Goal: Task Accomplishment & Management: Use online tool/utility

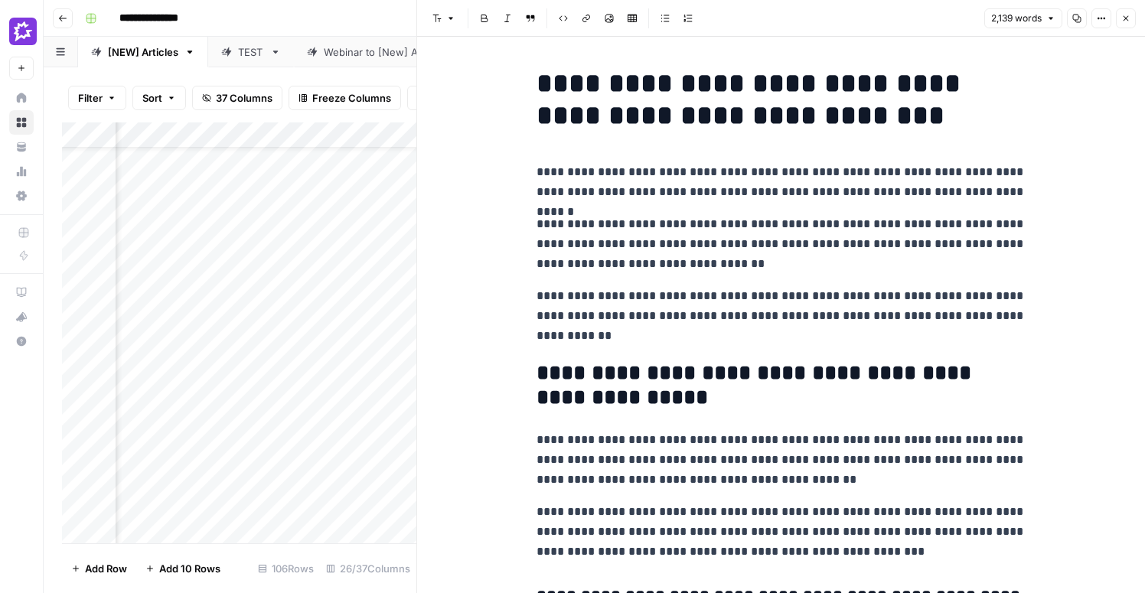
scroll to position [135, 1023]
click at [1122, 15] on icon "button" at bounding box center [1125, 18] width 9 height 9
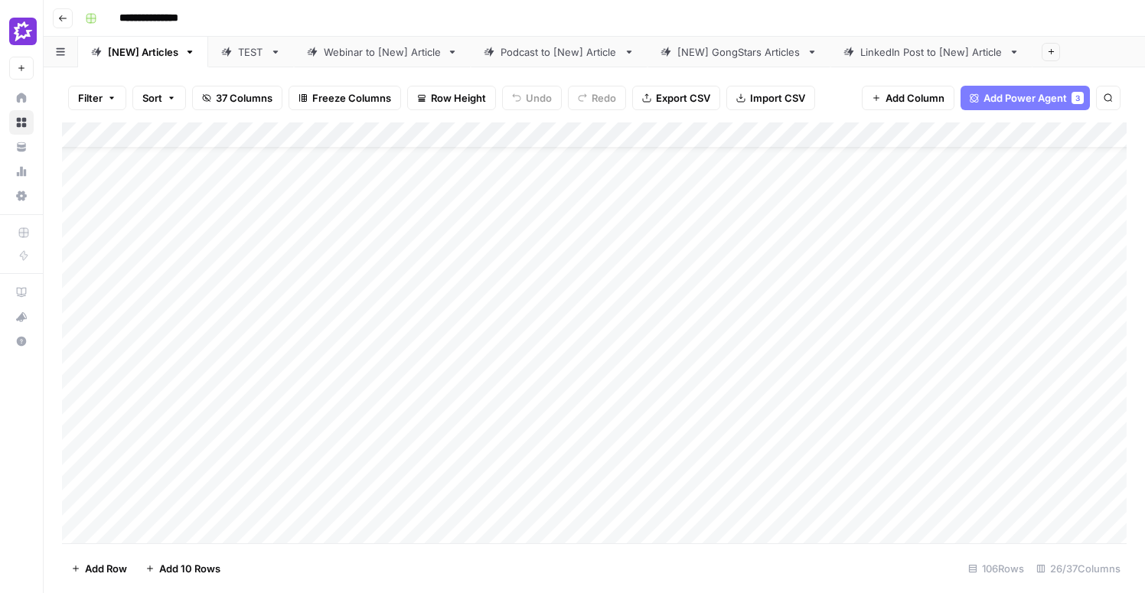
scroll to position [139, 0]
click at [1079, 458] on div "Add Column" at bounding box center [594, 332] width 1064 height 421
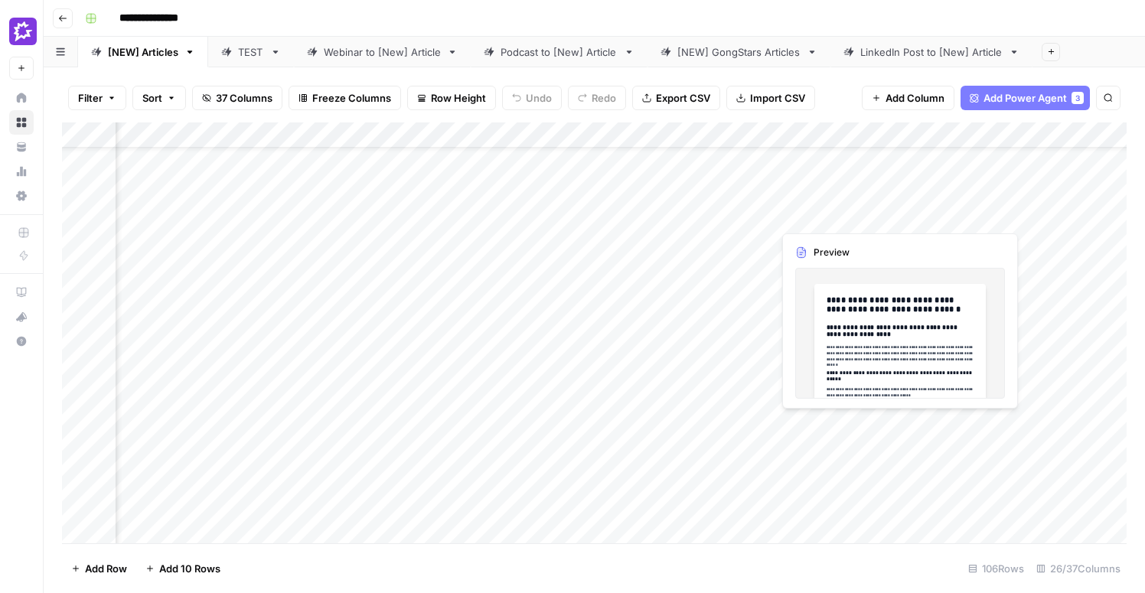
scroll to position [139, 1716]
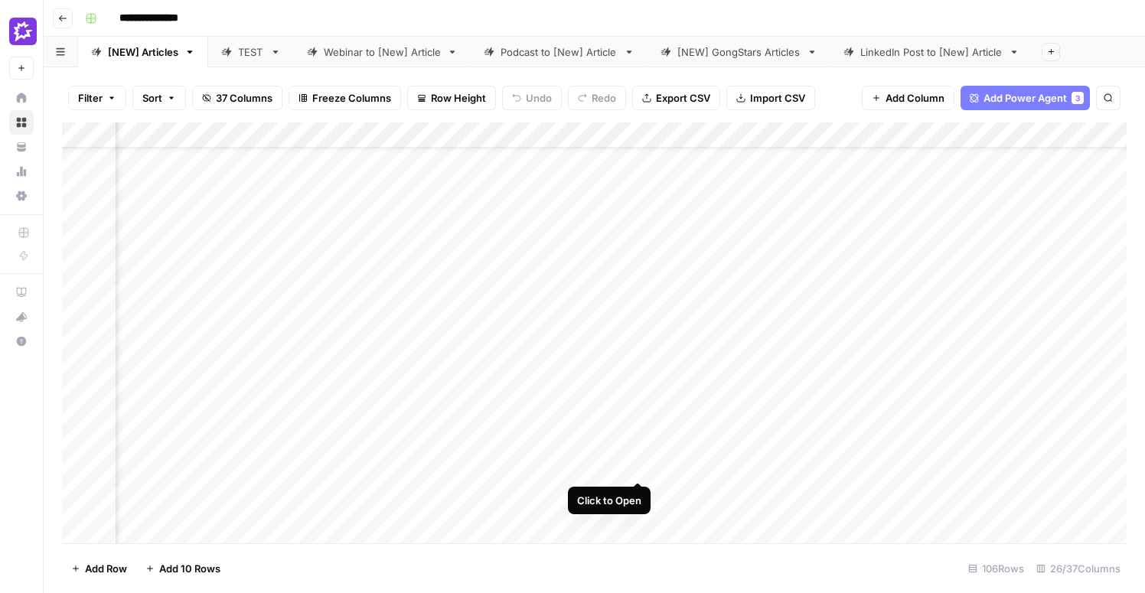
click at [636, 425] on div "Add Column" at bounding box center [594, 332] width 1064 height 421
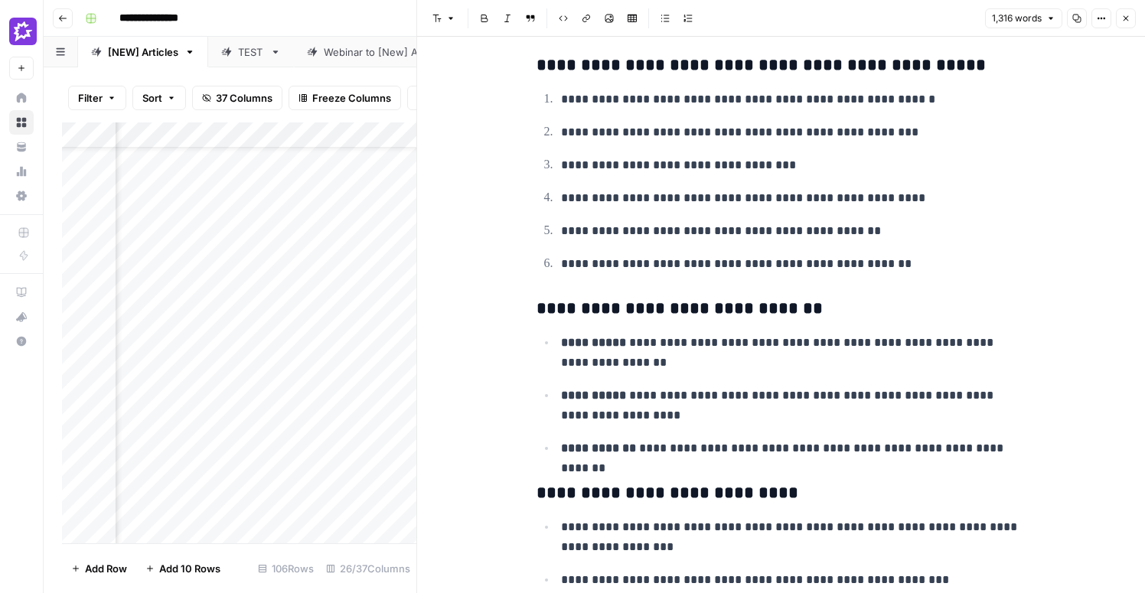
scroll to position [432, 0]
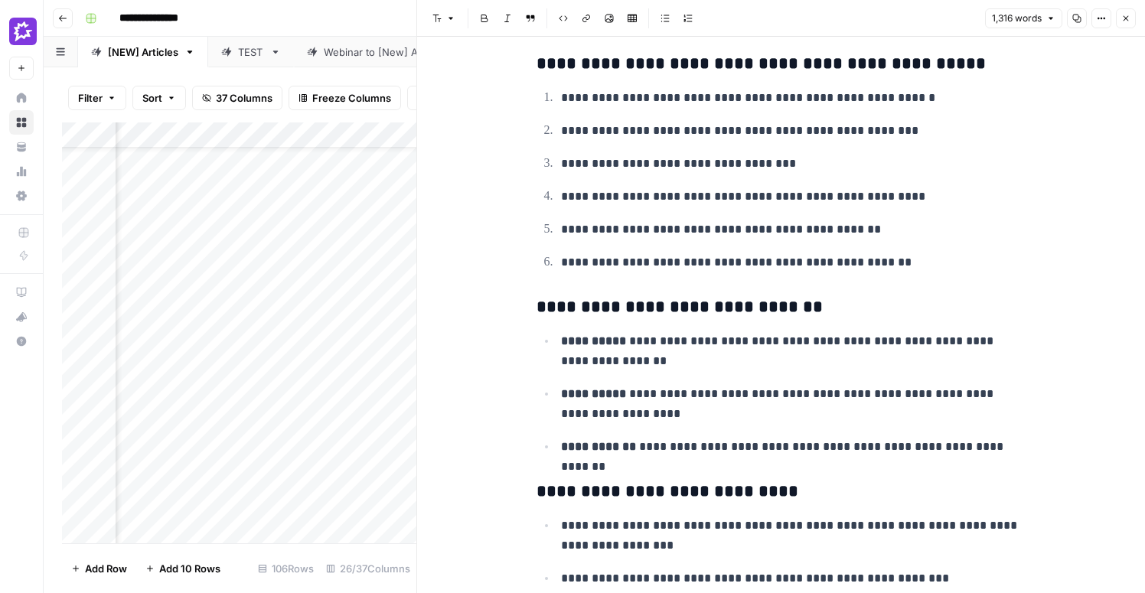
click at [1124, 17] on icon "button" at bounding box center [1125, 18] width 5 height 5
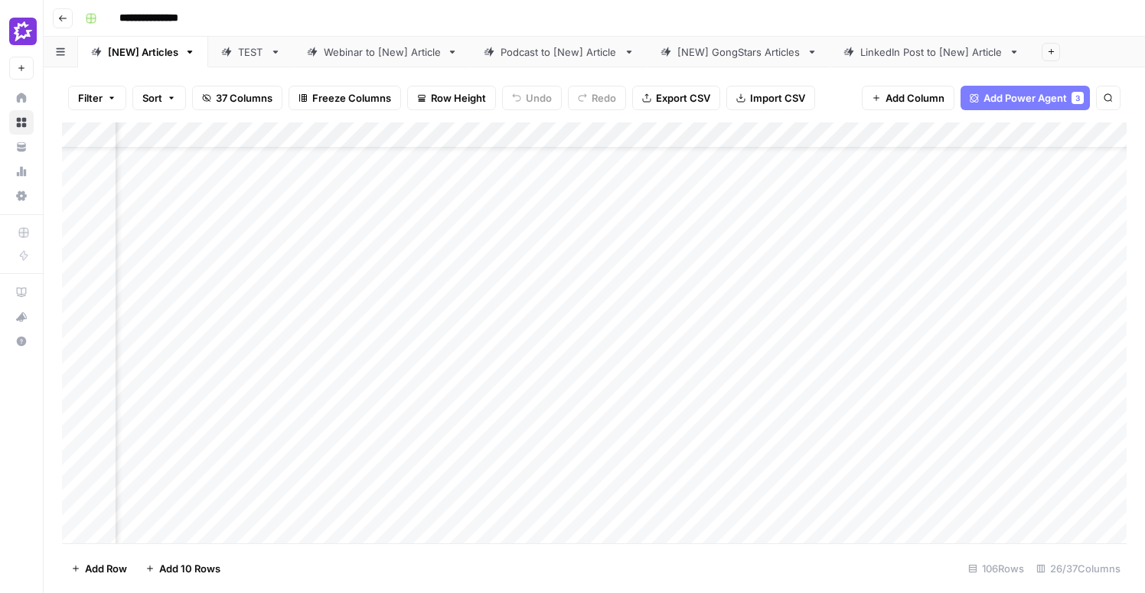
scroll to position [139, 2077]
click at [826, 424] on div "Add Column" at bounding box center [594, 332] width 1064 height 421
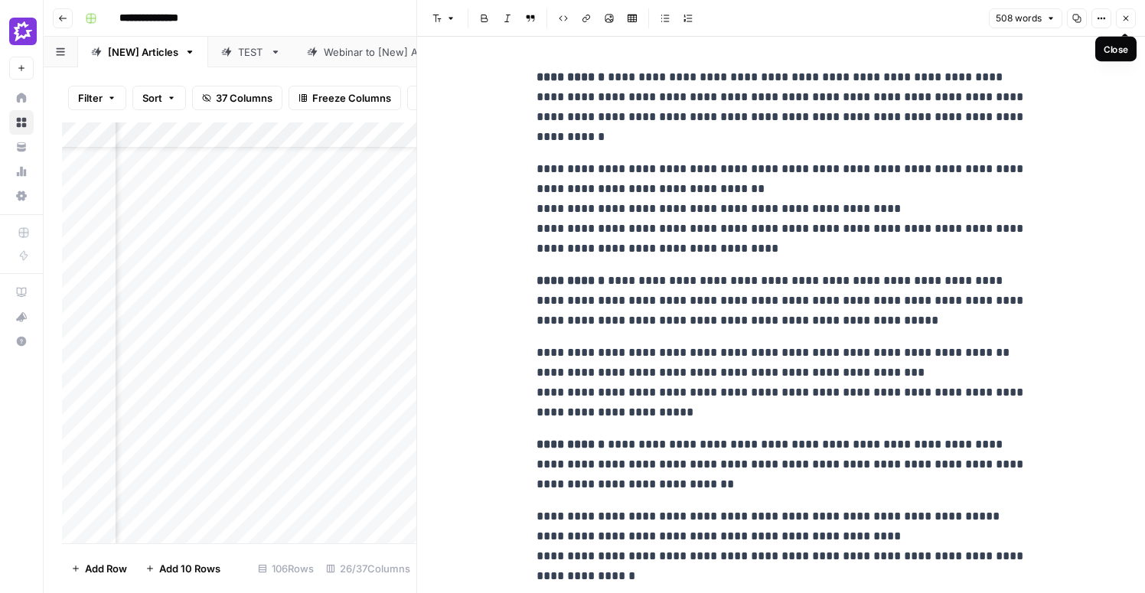
click at [1123, 15] on icon "button" at bounding box center [1125, 18] width 9 height 9
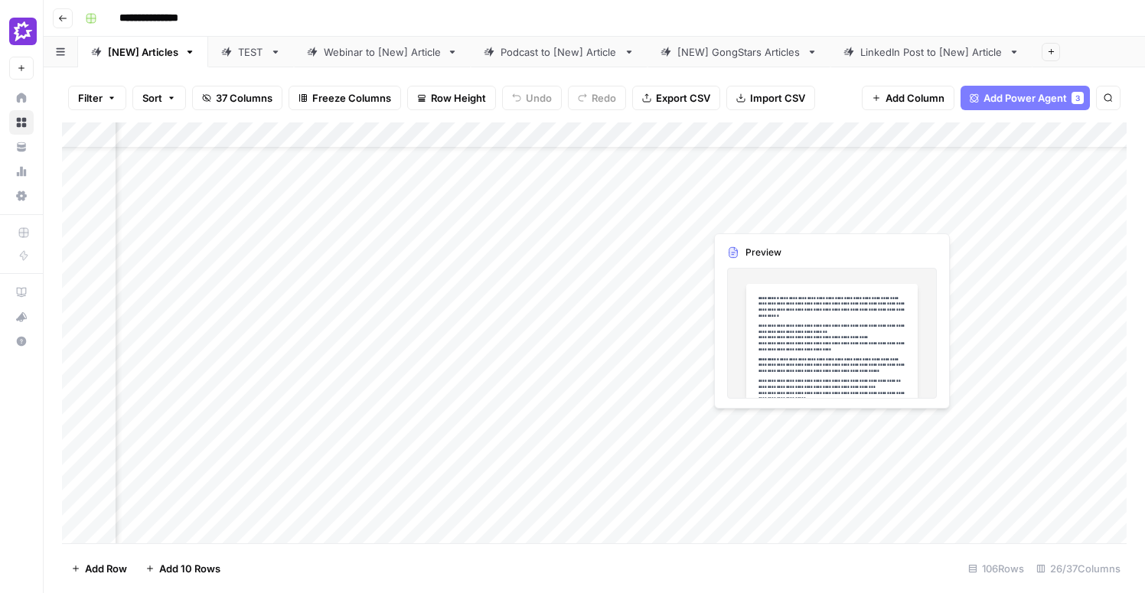
scroll to position [139, 1641]
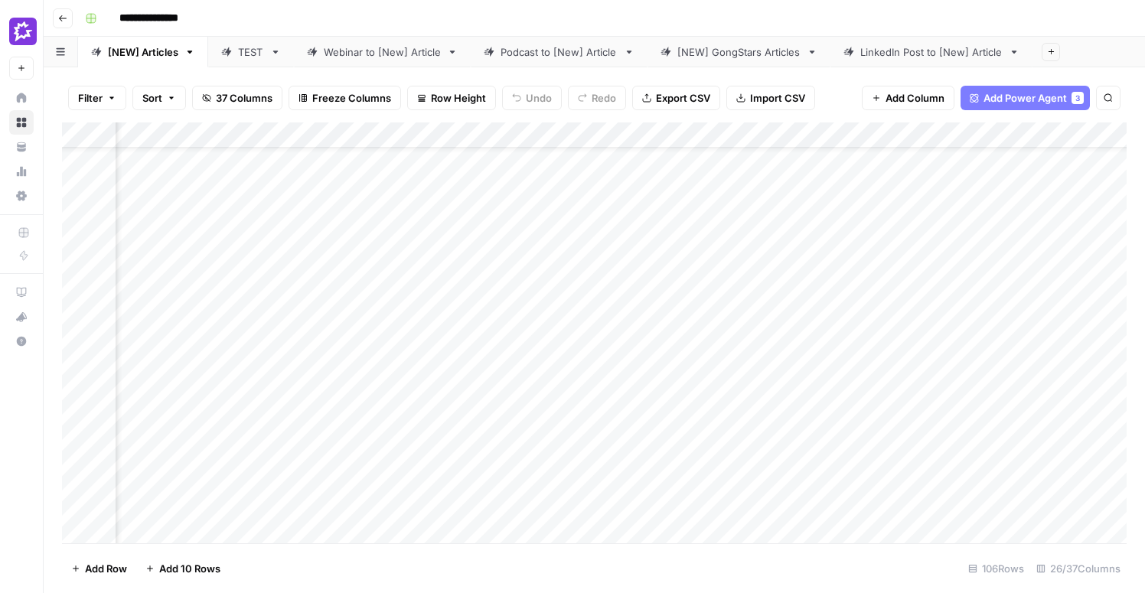
click at [807, 444] on div "Add Column" at bounding box center [594, 332] width 1064 height 421
click at [855, 426] on div "Add Column" at bounding box center [594, 332] width 1064 height 421
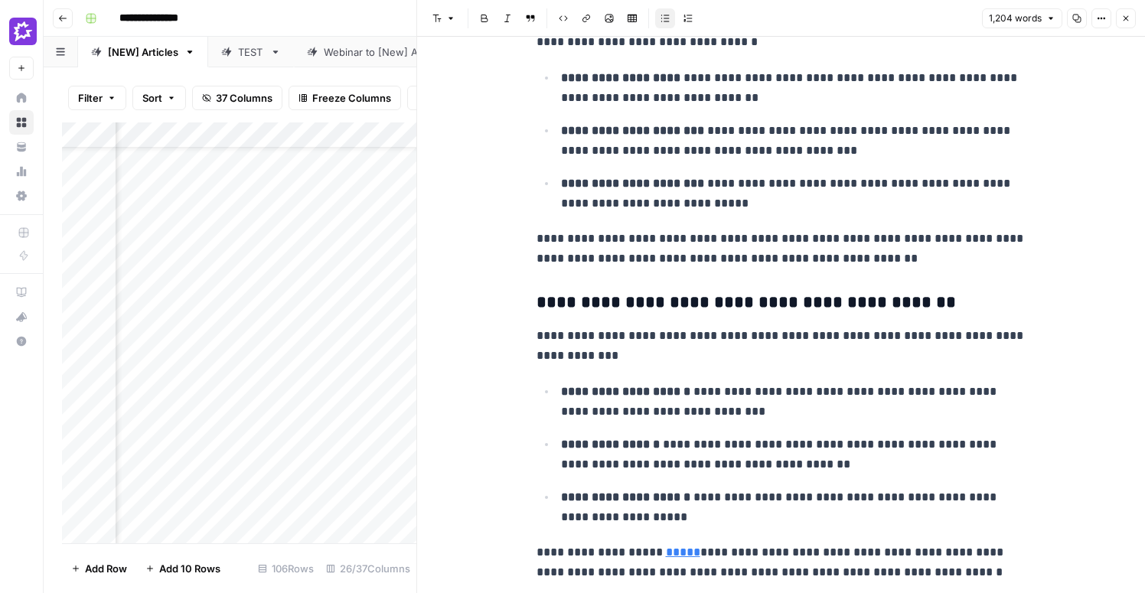
scroll to position [723, 0]
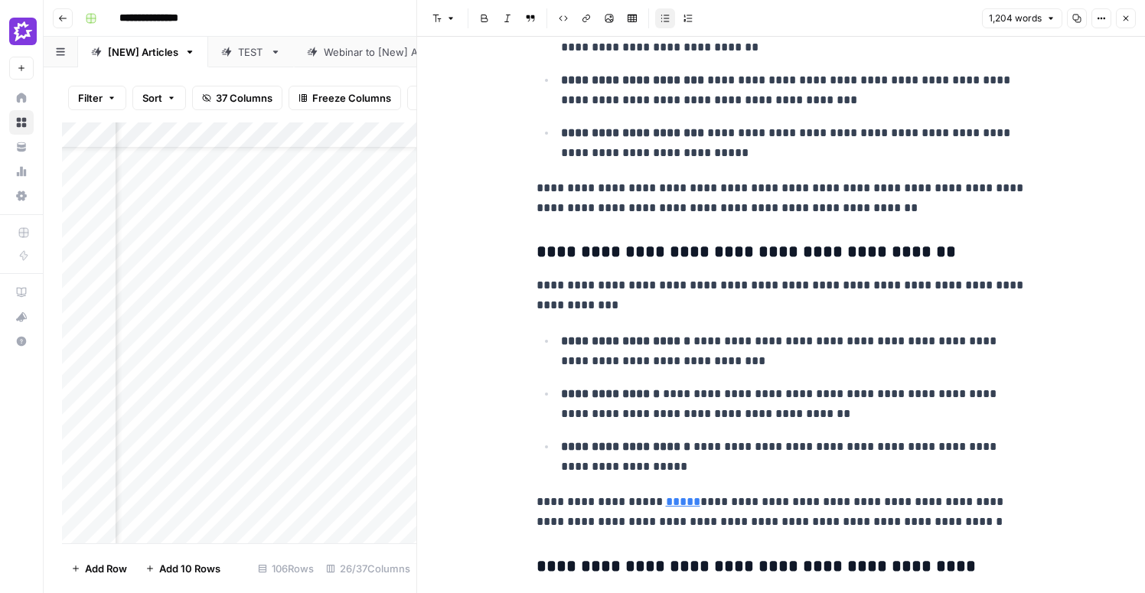
click at [1124, 24] on button "Close" at bounding box center [1126, 18] width 20 height 20
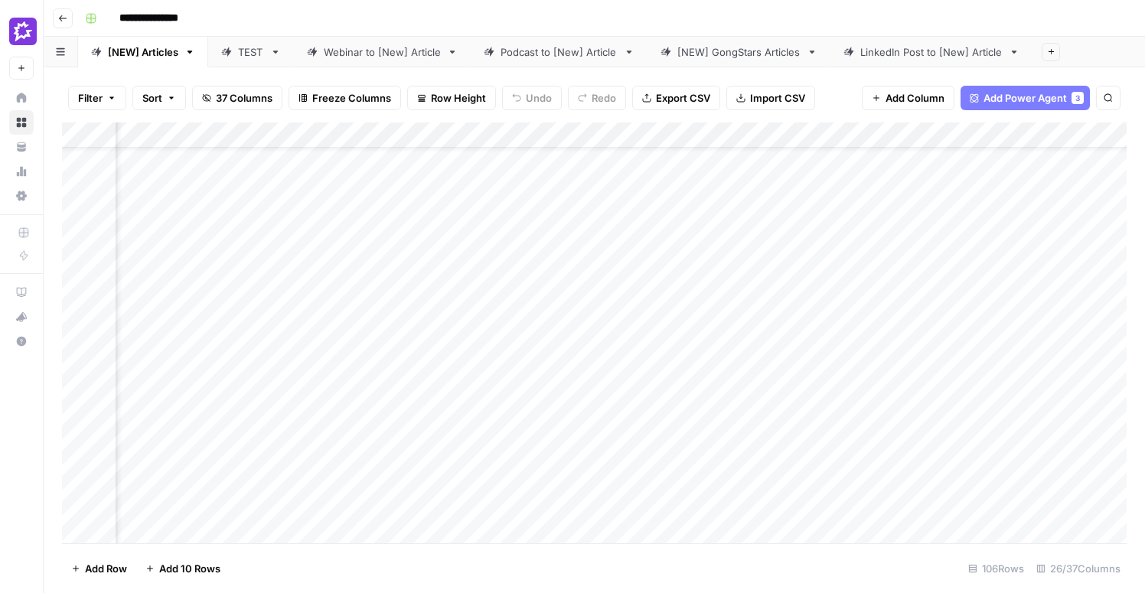
scroll to position [139, 2368]
click at [540, 422] on div "Add Column" at bounding box center [594, 332] width 1064 height 421
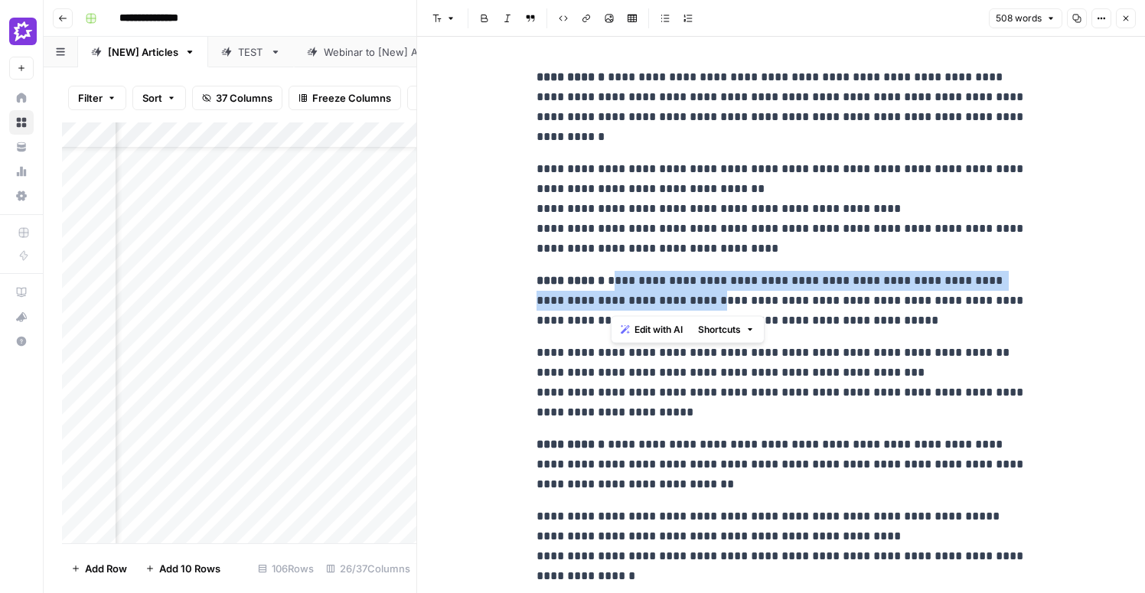
drag, startPoint x: 611, startPoint y: 280, endPoint x: 657, endPoint y: 310, distance: 54.1
click at [657, 310] on p "**********" at bounding box center [781, 301] width 490 height 60
click at [1127, 15] on icon "button" at bounding box center [1125, 18] width 9 height 9
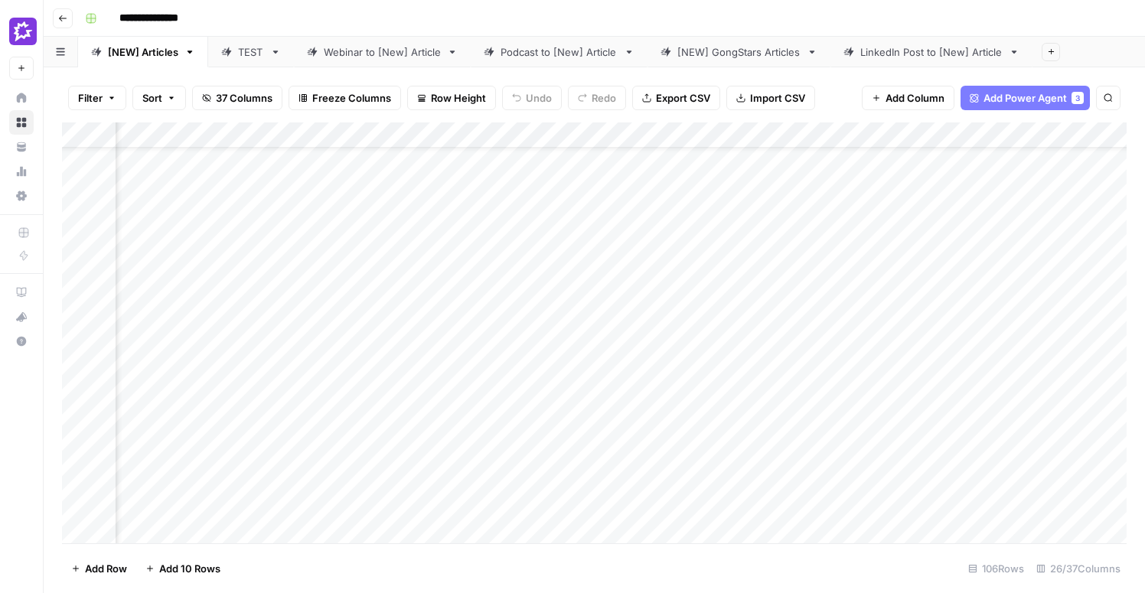
scroll to position [138, 2744]
click at [698, 425] on div "Add Column" at bounding box center [594, 332] width 1064 height 421
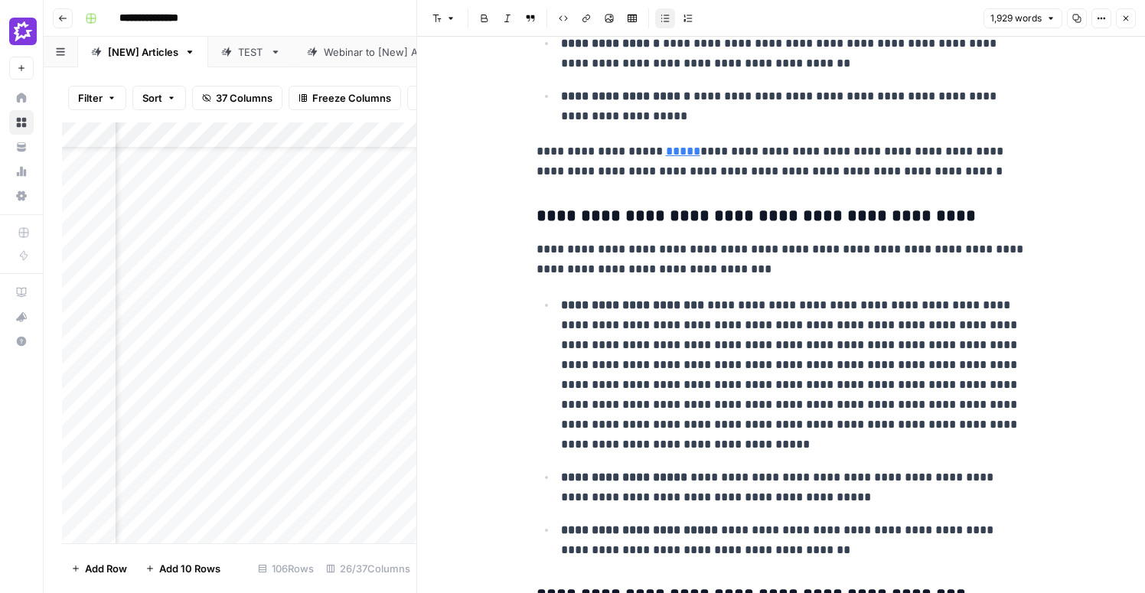
scroll to position [1159, 0]
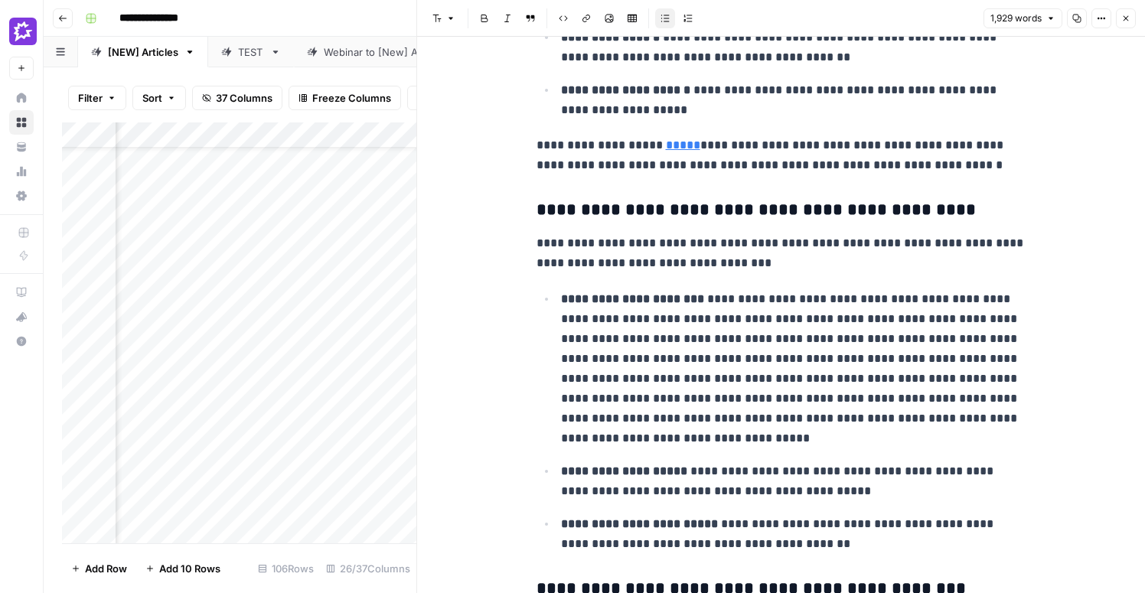
click at [1124, 19] on icon "button" at bounding box center [1125, 18] width 5 height 5
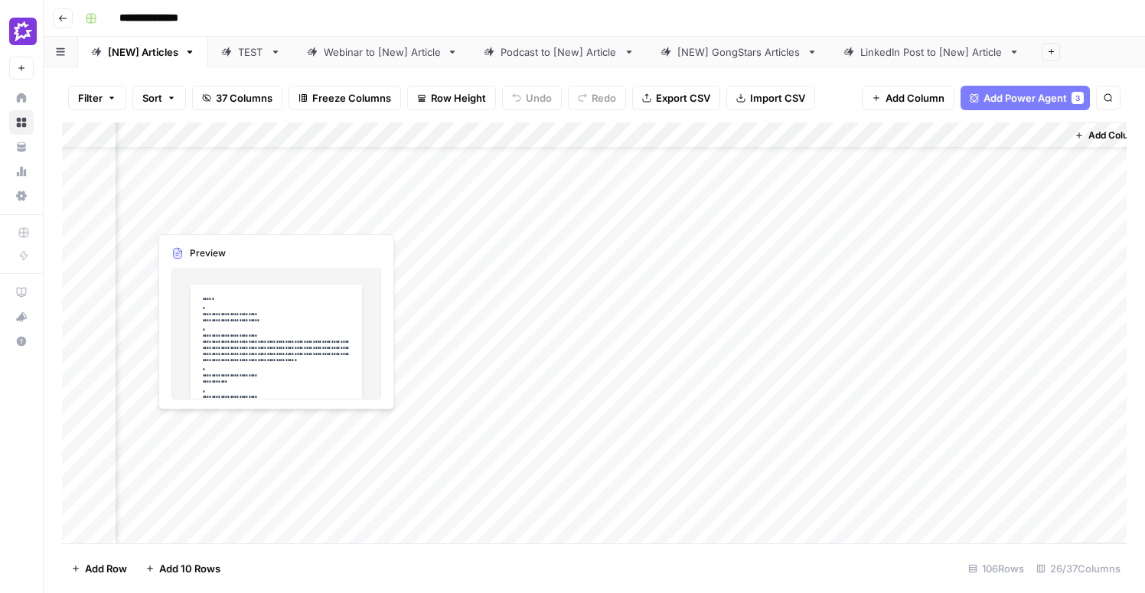
scroll to position [138, 3101]
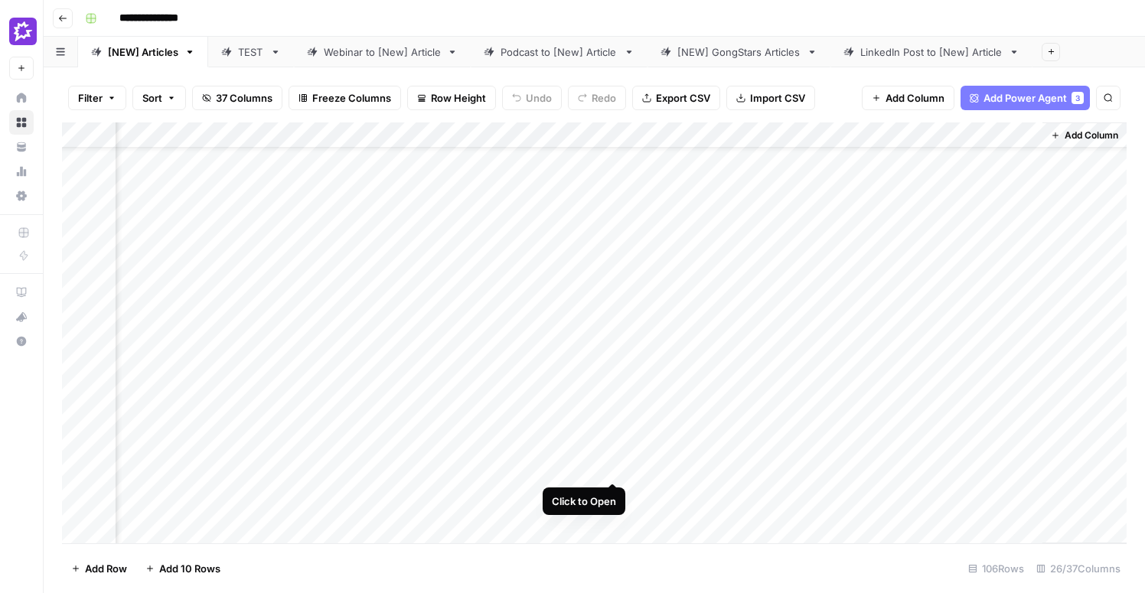
click at [614, 425] on div "Add Column" at bounding box center [594, 332] width 1064 height 421
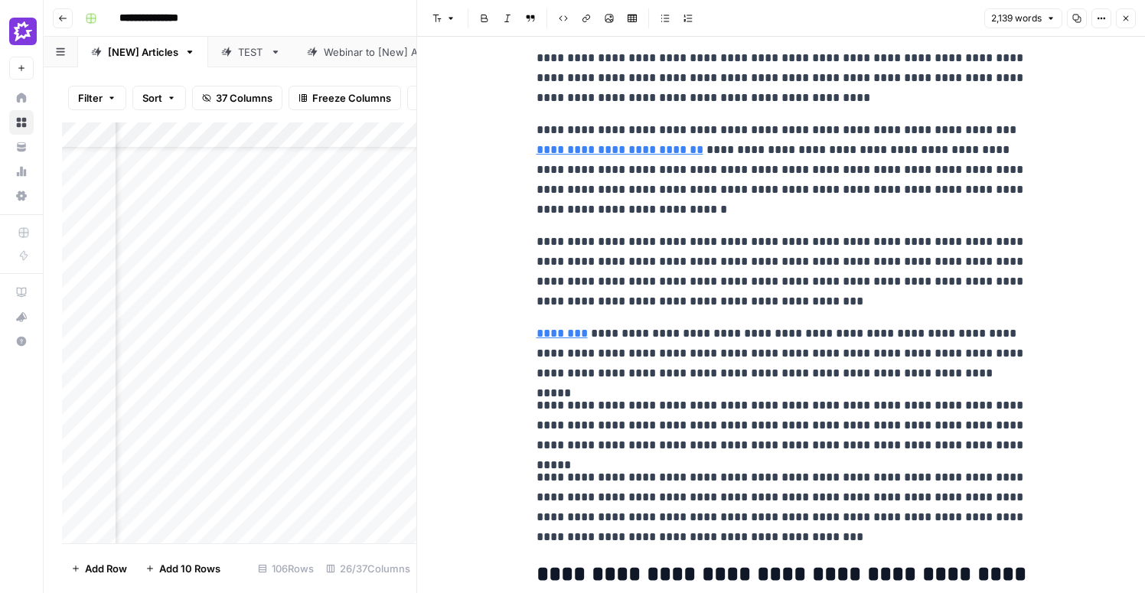
scroll to position [2428, 0]
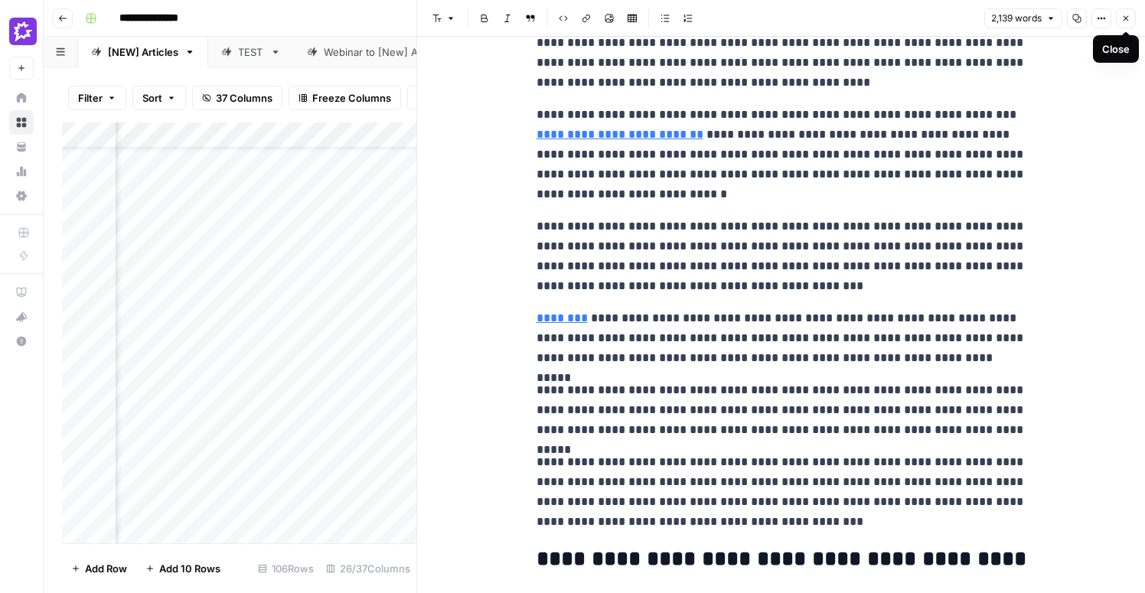
click at [1123, 18] on icon "button" at bounding box center [1125, 18] width 9 height 9
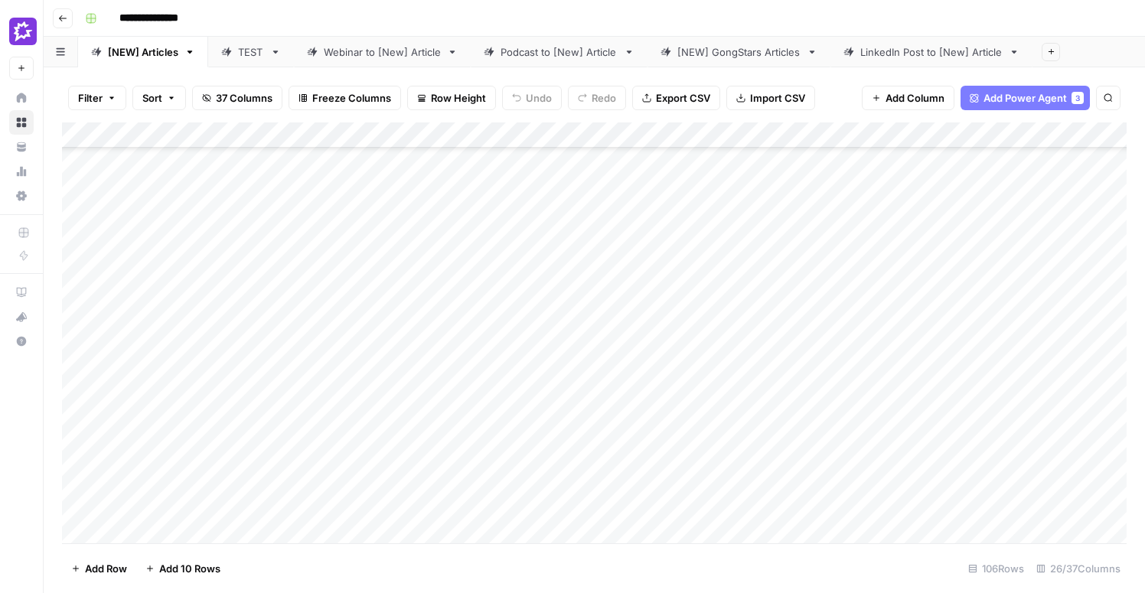
scroll to position [214, 0]
click at [168, 370] on div "Add Column" at bounding box center [594, 332] width 1064 height 421
